Goal: Register for event/course

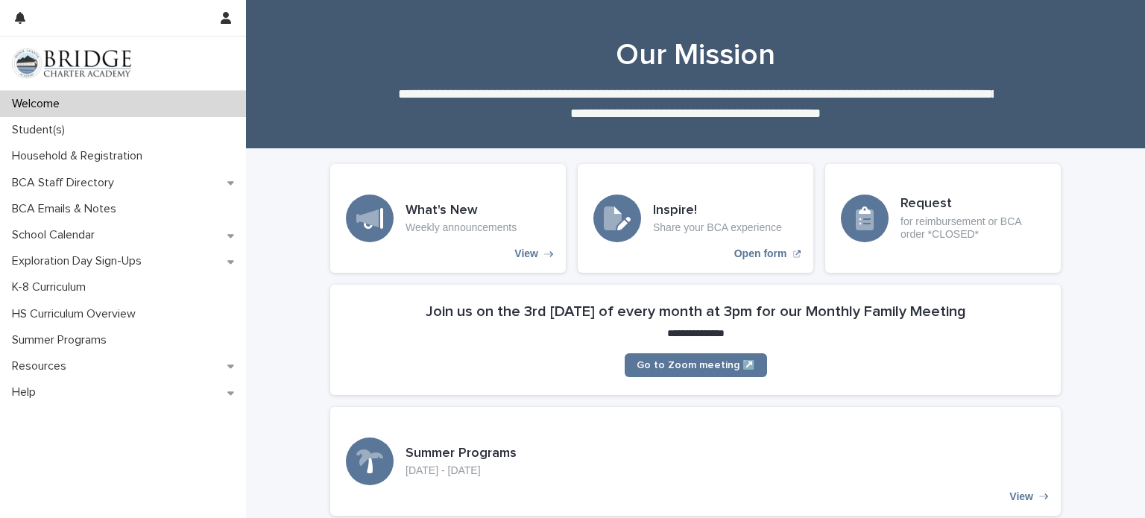
scroll to position [366, 0]
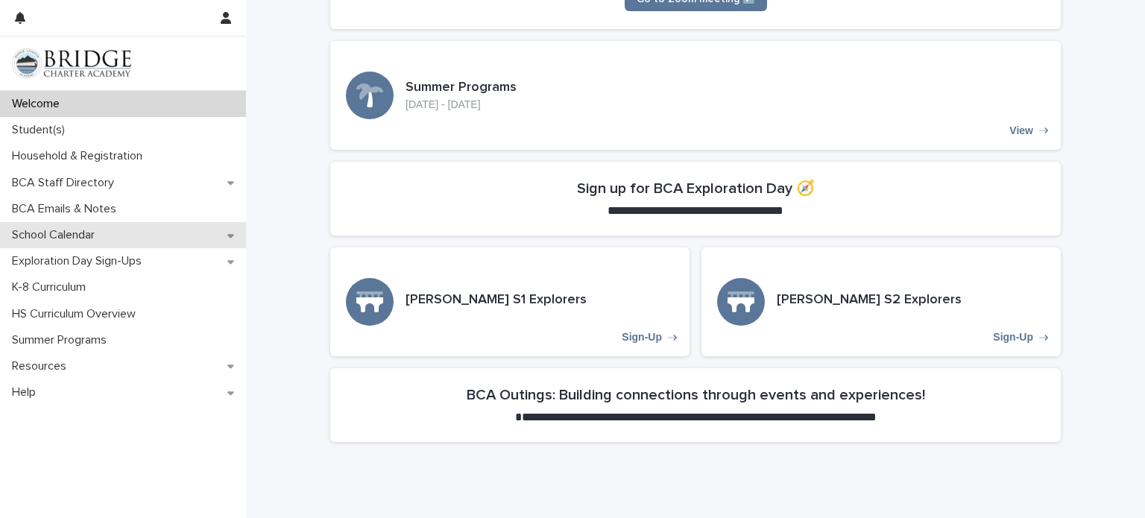
click at [149, 240] on div "School Calendar" at bounding box center [123, 235] width 246 height 26
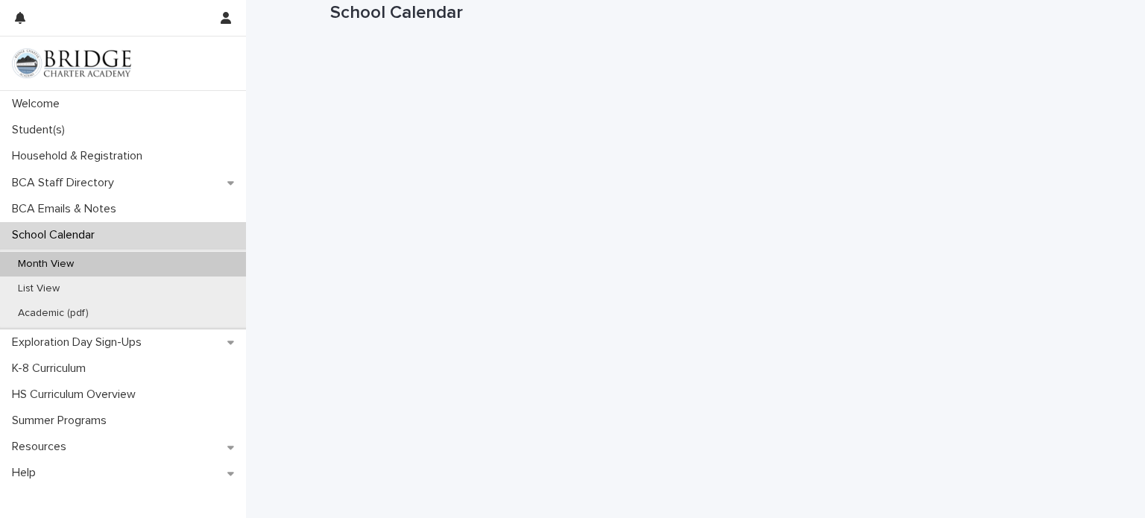
scroll to position [44, 0]
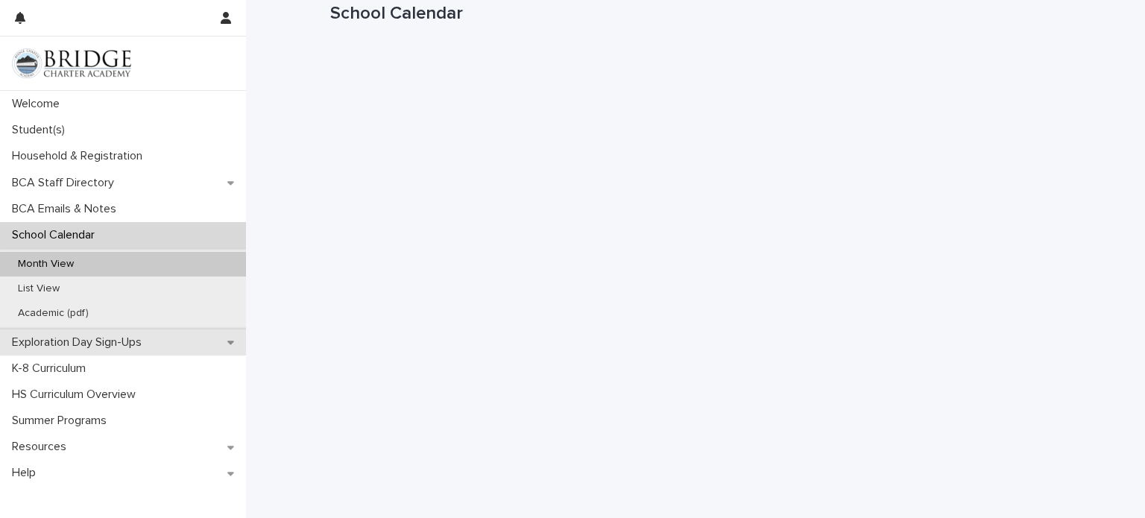
click at [132, 342] on p "Exploration Day Sign-Ups" at bounding box center [80, 343] width 148 height 14
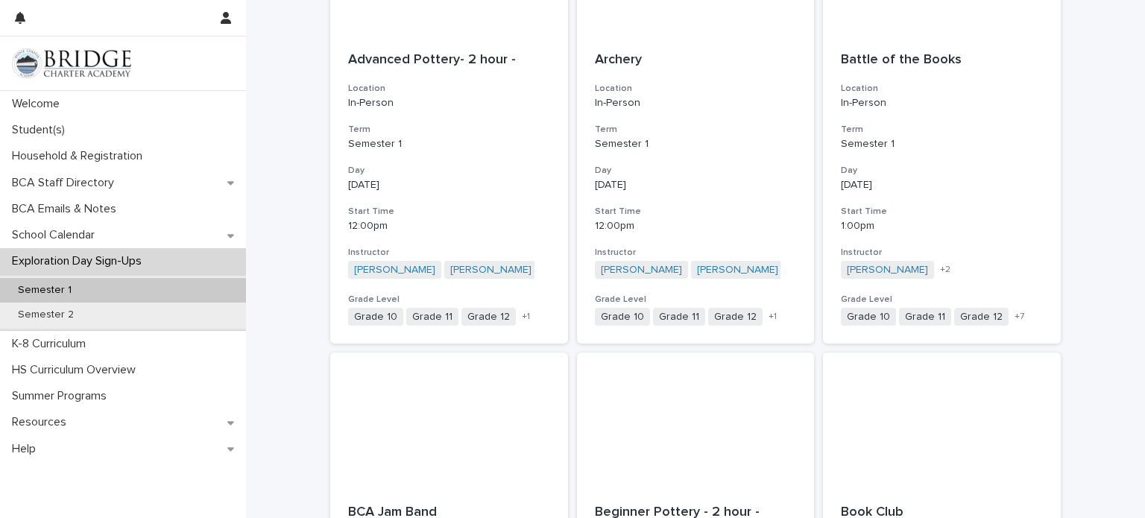
scroll to position [367, 0]
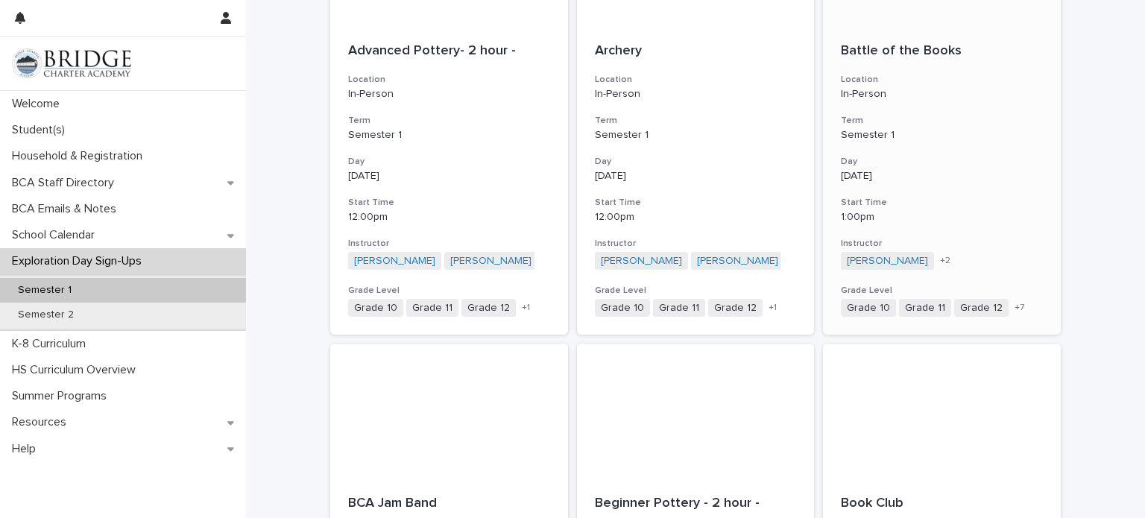
click at [932, 162] on h3 "Day" at bounding box center [942, 162] width 202 height 12
